Goal: Transaction & Acquisition: Purchase product/service

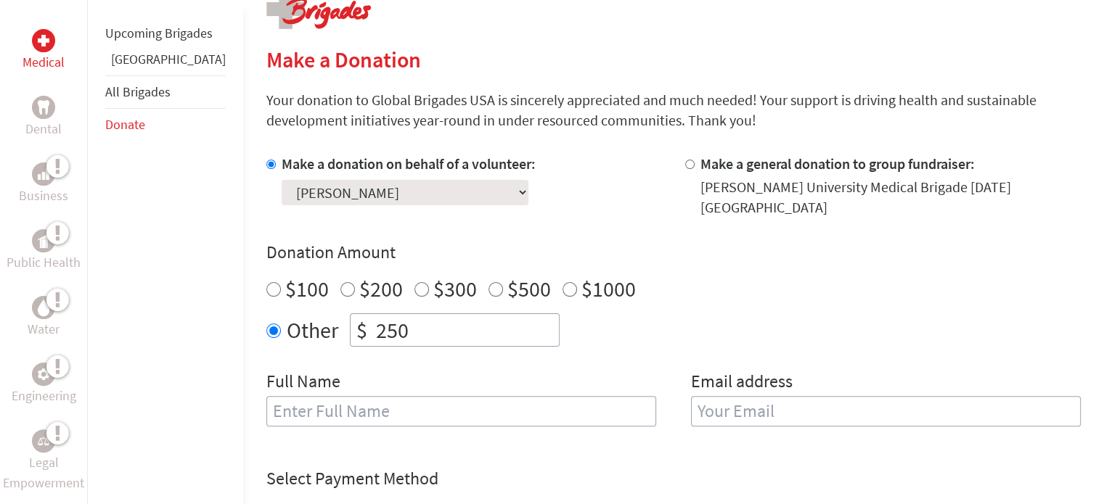
scroll to position [333, 0]
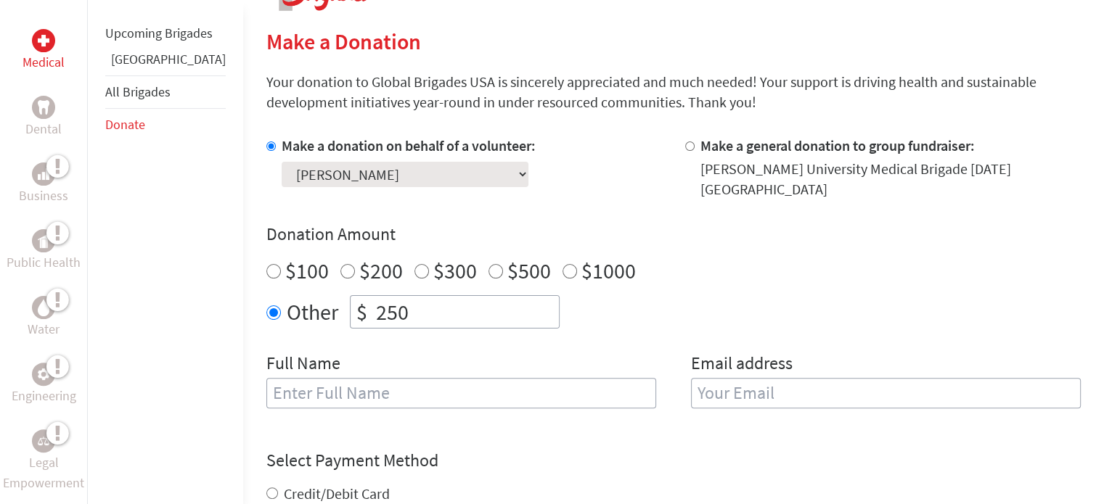
click at [341, 386] on input "text" at bounding box center [461, 393] width 390 height 30
type input "[PERSON_NAME]"
type input "[EMAIL_ADDRESS][PERSON_NAME][DOMAIN_NAME]"
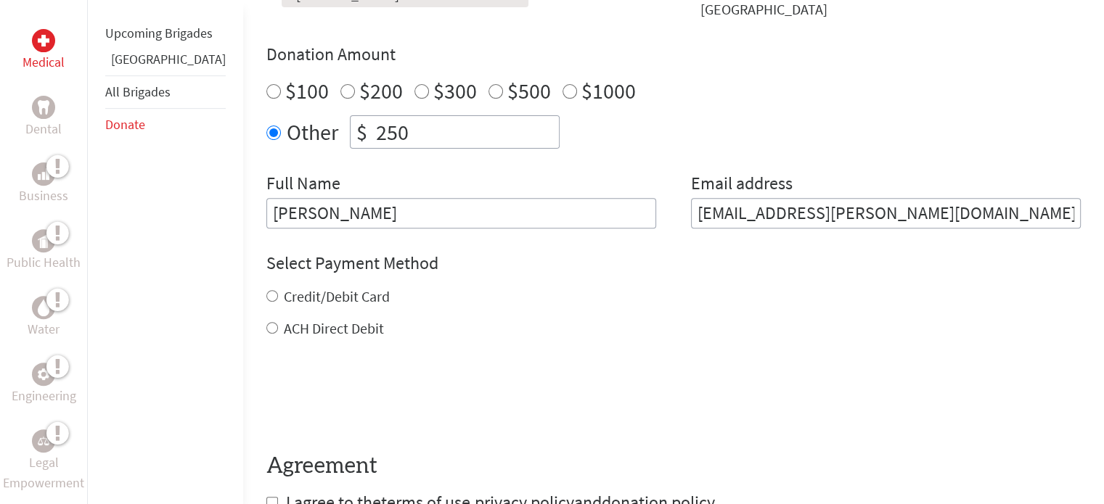
scroll to position [516, 0]
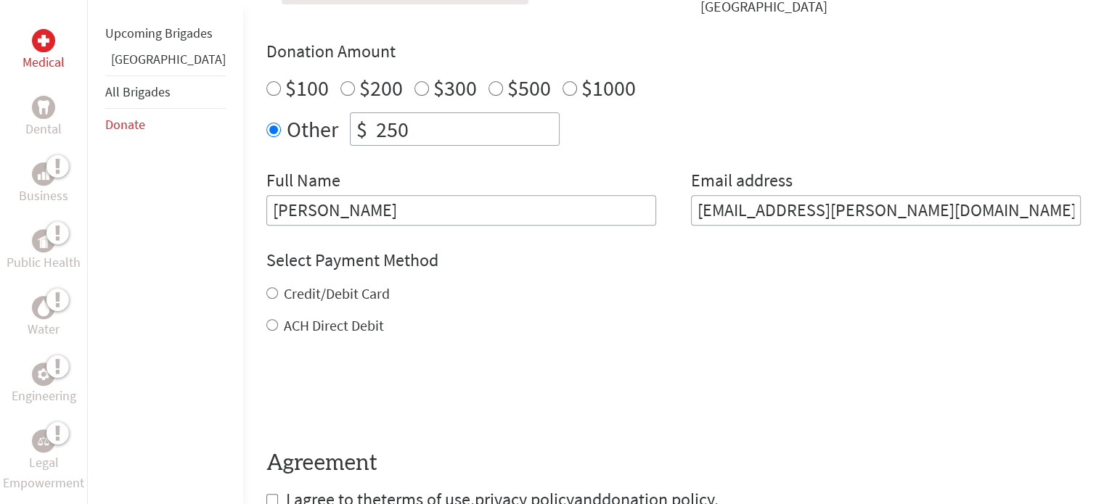
click at [317, 284] on label "Credit/Debit Card" at bounding box center [337, 293] width 106 height 18
click at [278, 287] on input "Credit/Debit Card" at bounding box center [272, 293] width 12 height 12
radio input "true"
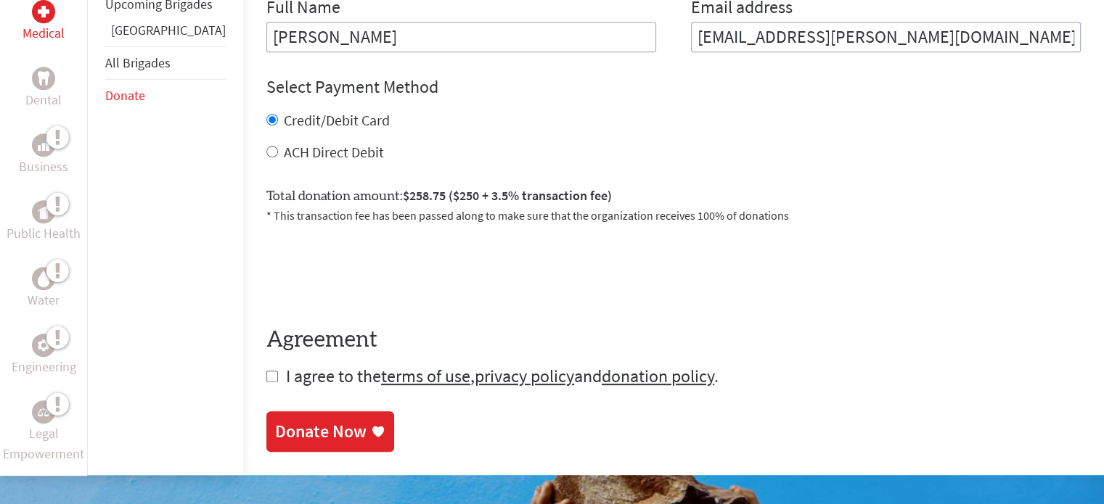
scroll to position [690, 0]
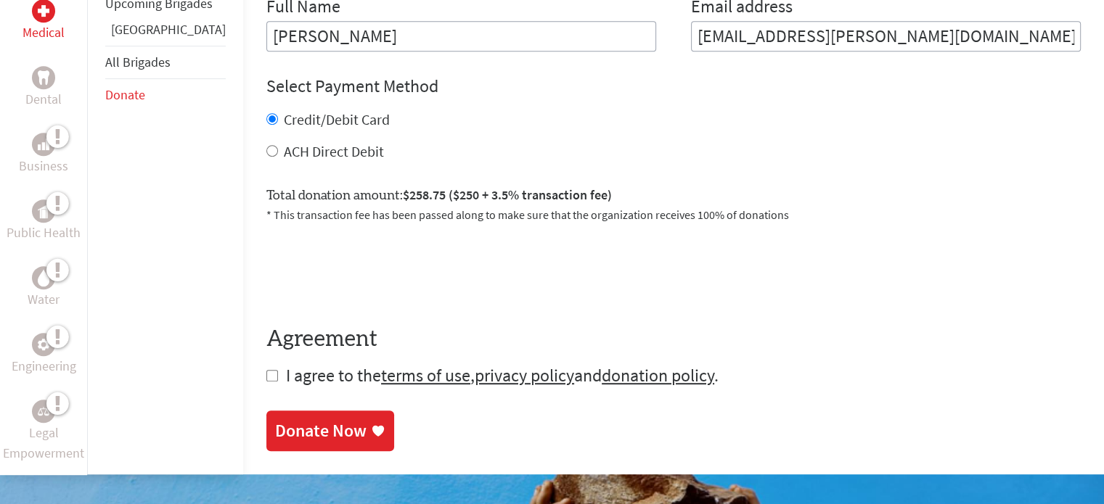
click at [223, 361] on div "Medical Dental Business Public Health Water Engineering Legal Empowerment Upcom…" at bounding box center [552, 28] width 1104 height 894
click at [266, 372] on form "Make a donation on behalf of a volunteer: Select a volunteer... [PERSON_NAME] […" at bounding box center [673, 83] width 814 height 609
click at [275, 421] on div "Donate Now" at bounding box center [320, 432] width 91 height 23
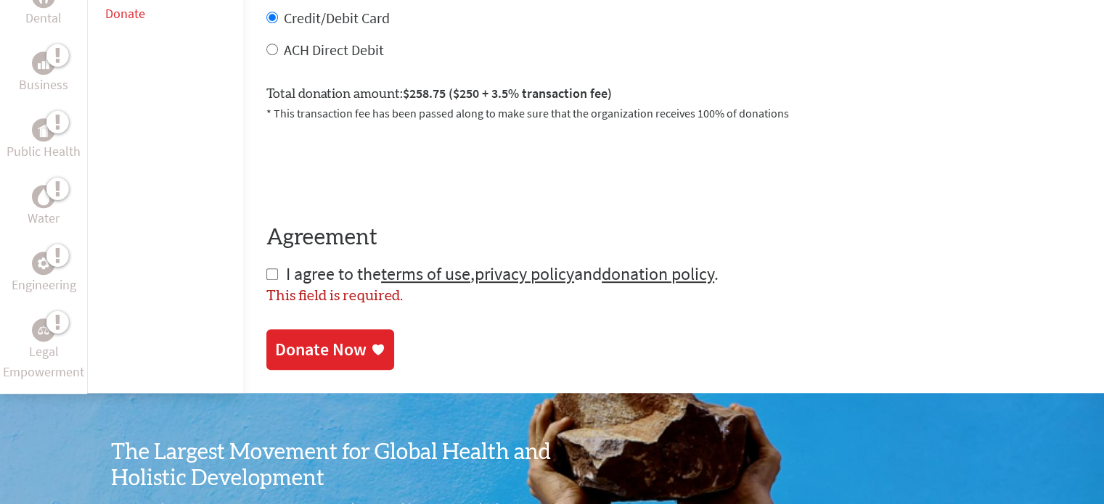
scroll to position [795, 0]
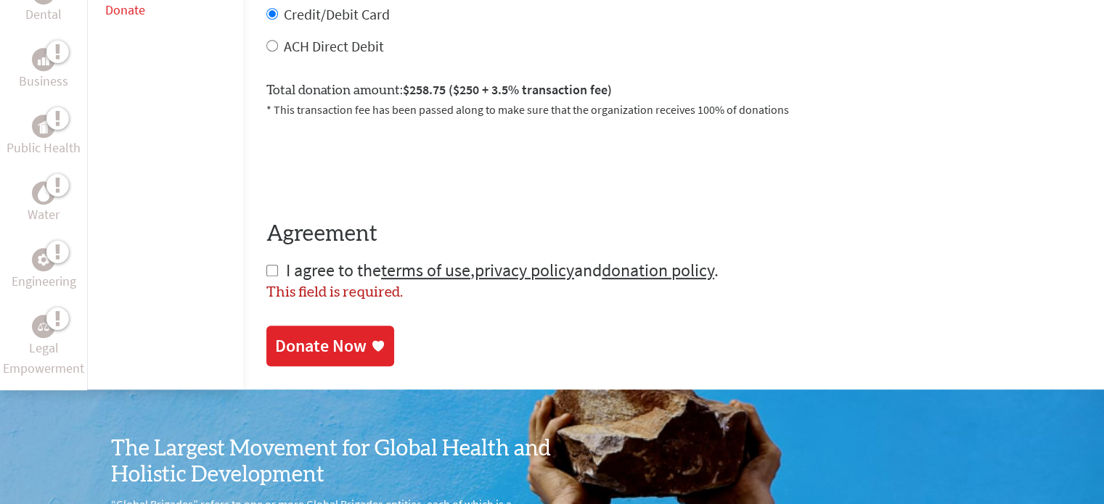
click at [266, 265] on input "checkbox" at bounding box center [272, 271] width 12 height 12
checkbox input "true"
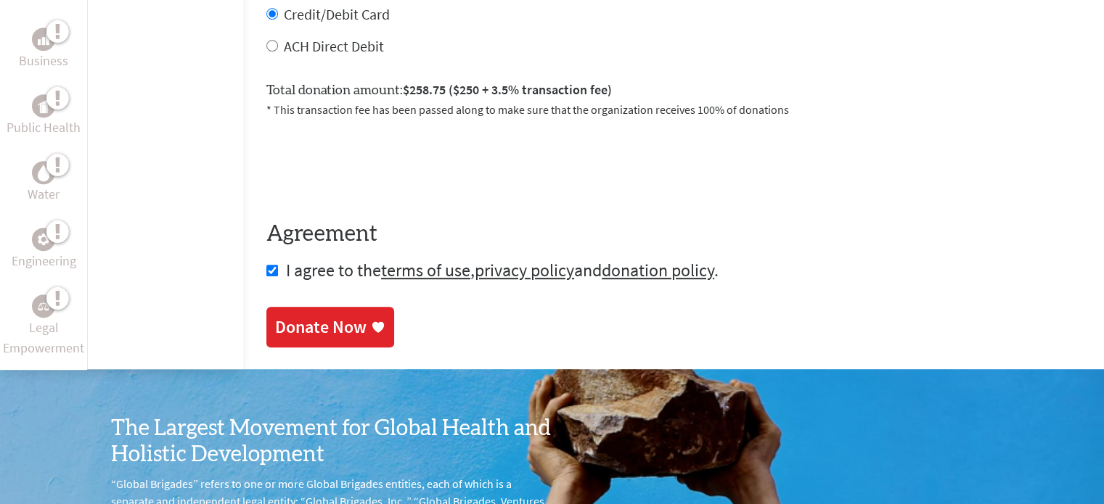
click at [267, 327] on link "Donate Now" at bounding box center [330, 327] width 128 height 41
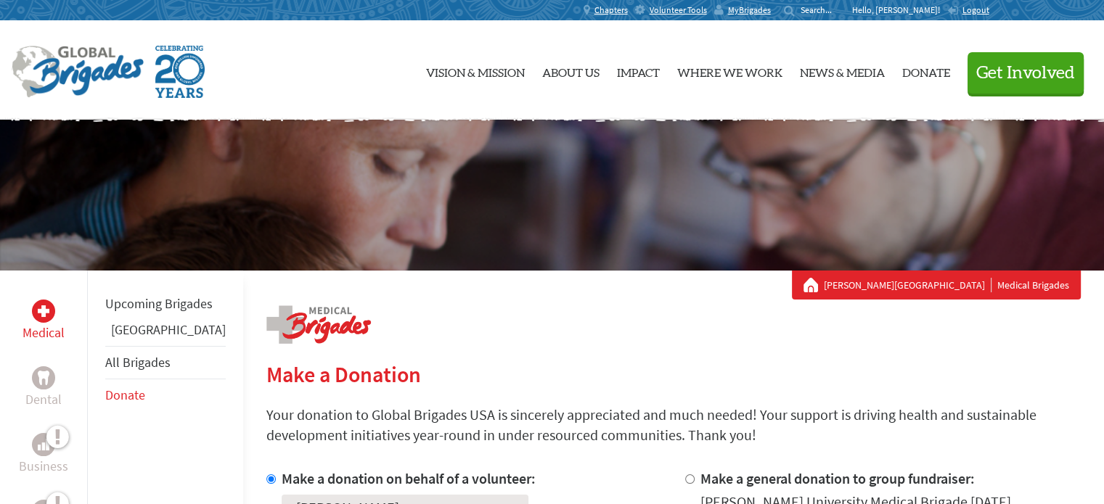
scroll to position [293, 0]
